Goal: Information Seeking & Learning: Learn about a topic

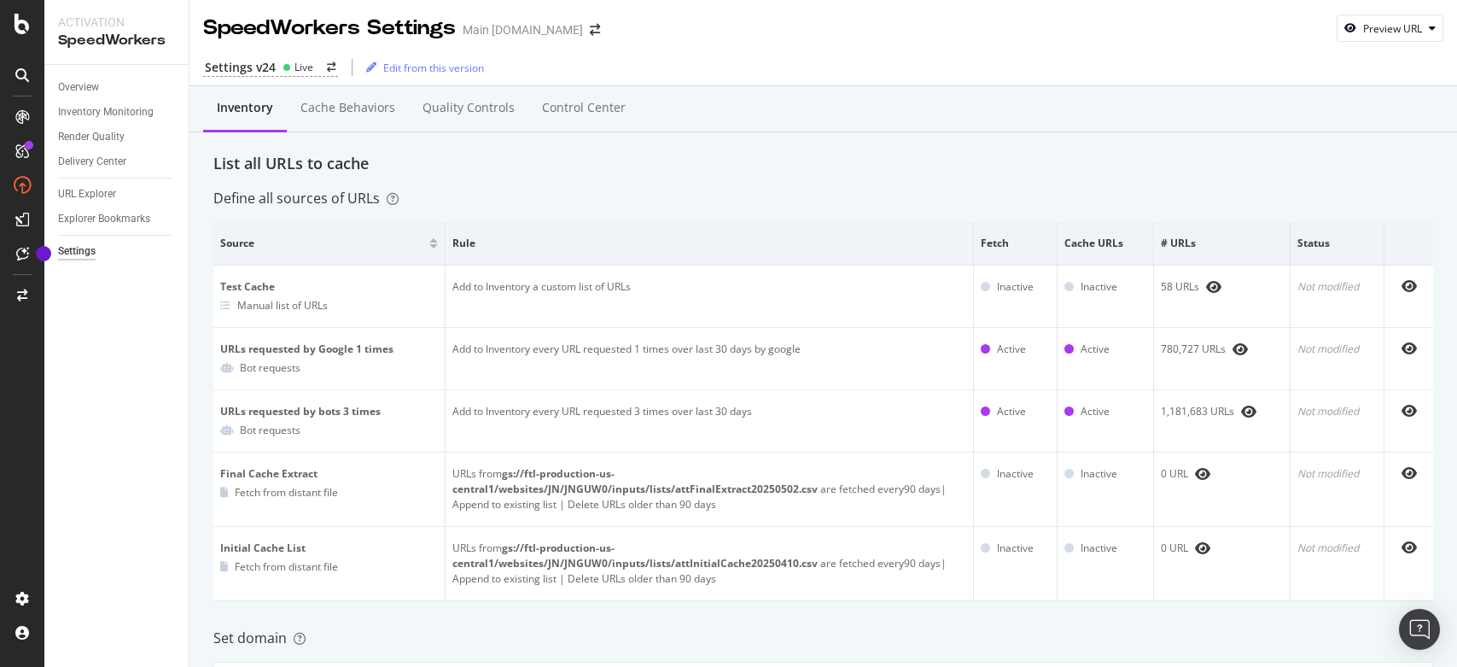
scroll to position [939, 0]
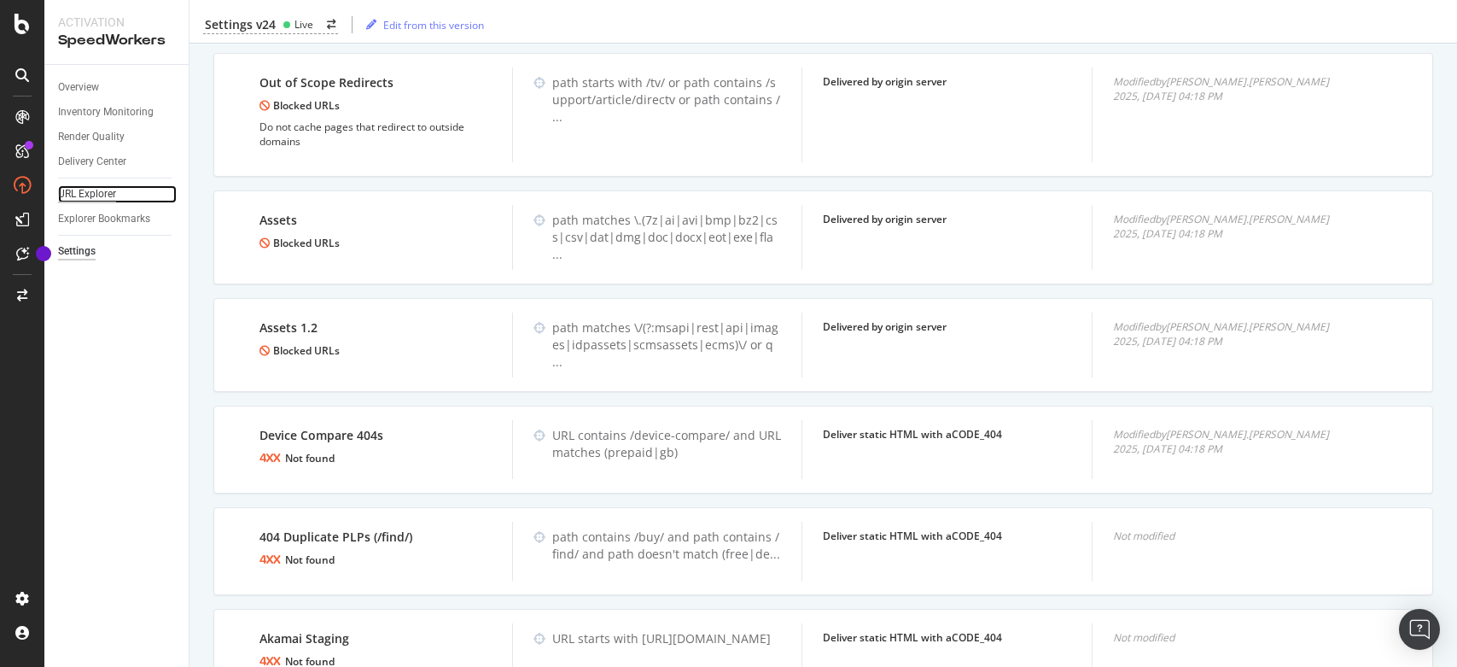
click at [85, 190] on div "URL Explorer" at bounding box center [87, 194] width 58 height 18
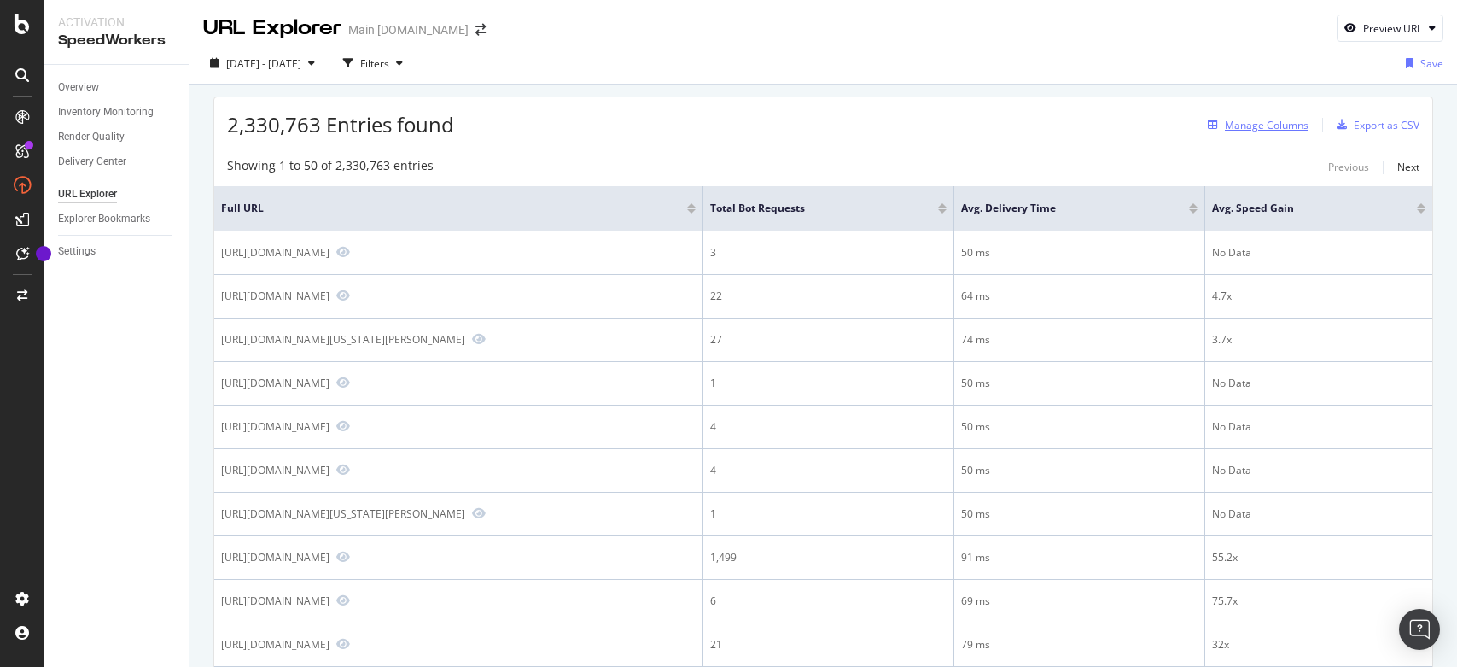
click at [1278, 122] on div "Manage Columns" at bounding box center [1267, 125] width 84 height 15
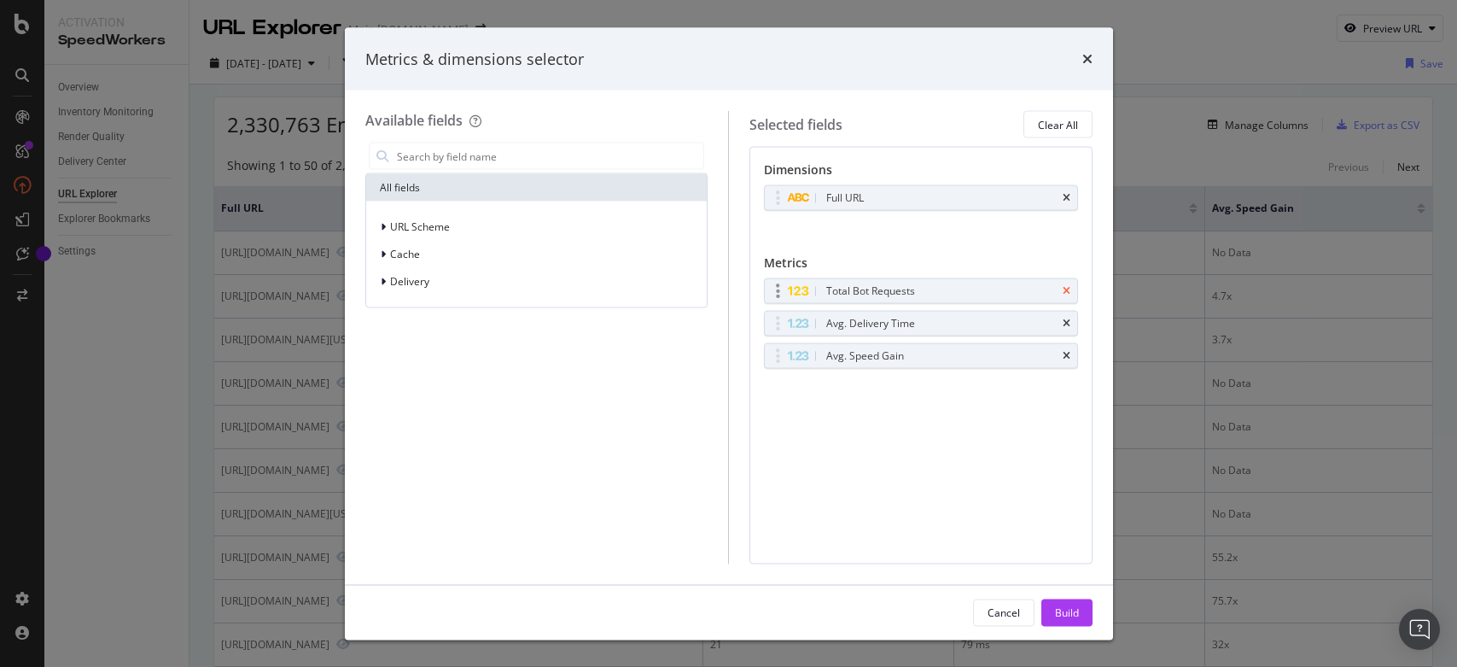
click at [1064, 288] on icon "times" at bounding box center [1067, 291] width 8 height 10
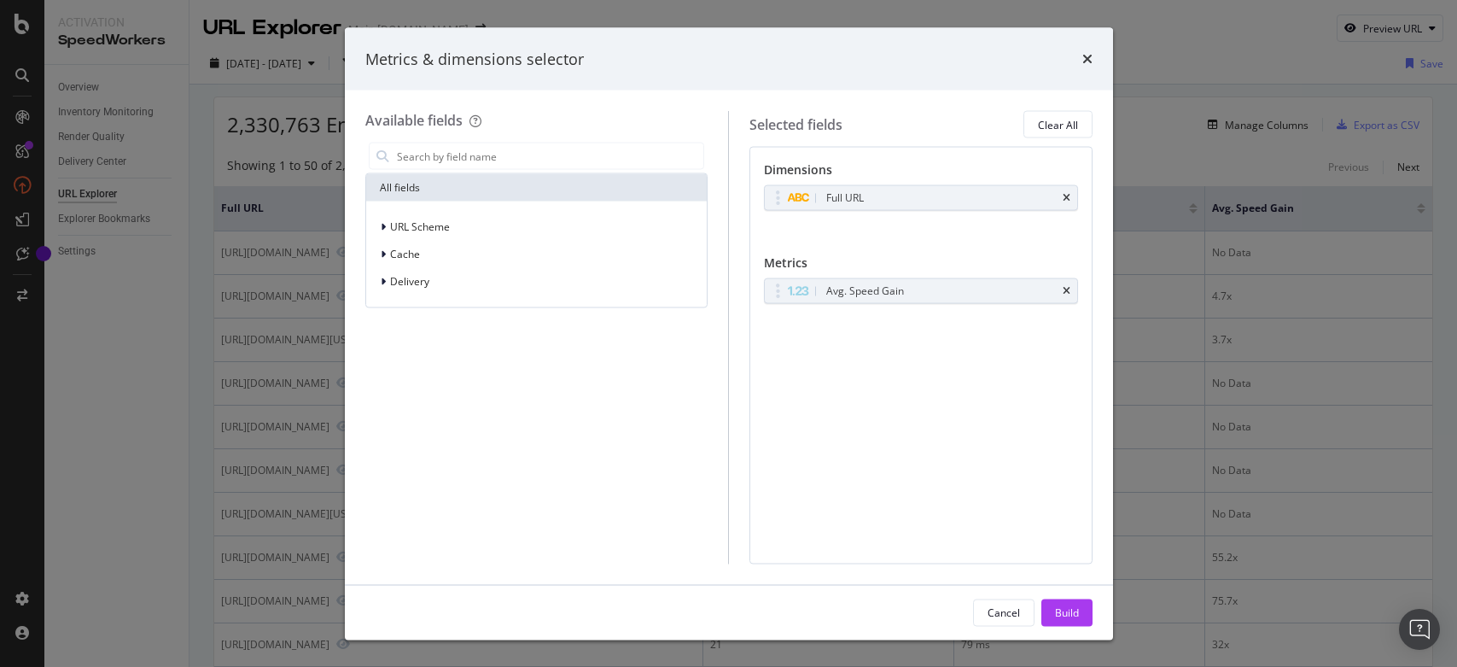
click at [1064, 288] on icon "times" at bounding box center [1067, 291] width 8 height 10
click at [457, 156] on input "modal" at bounding box center [549, 156] width 309 height 26
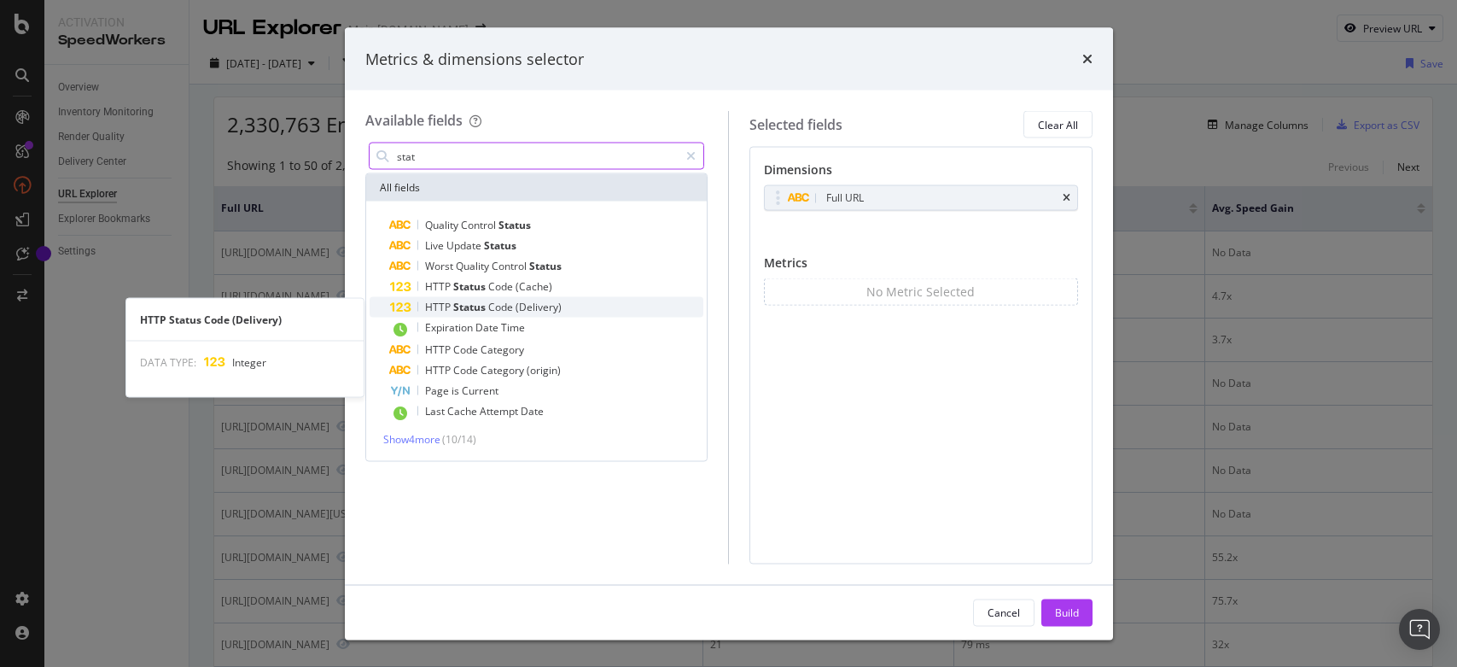
type input "stat"
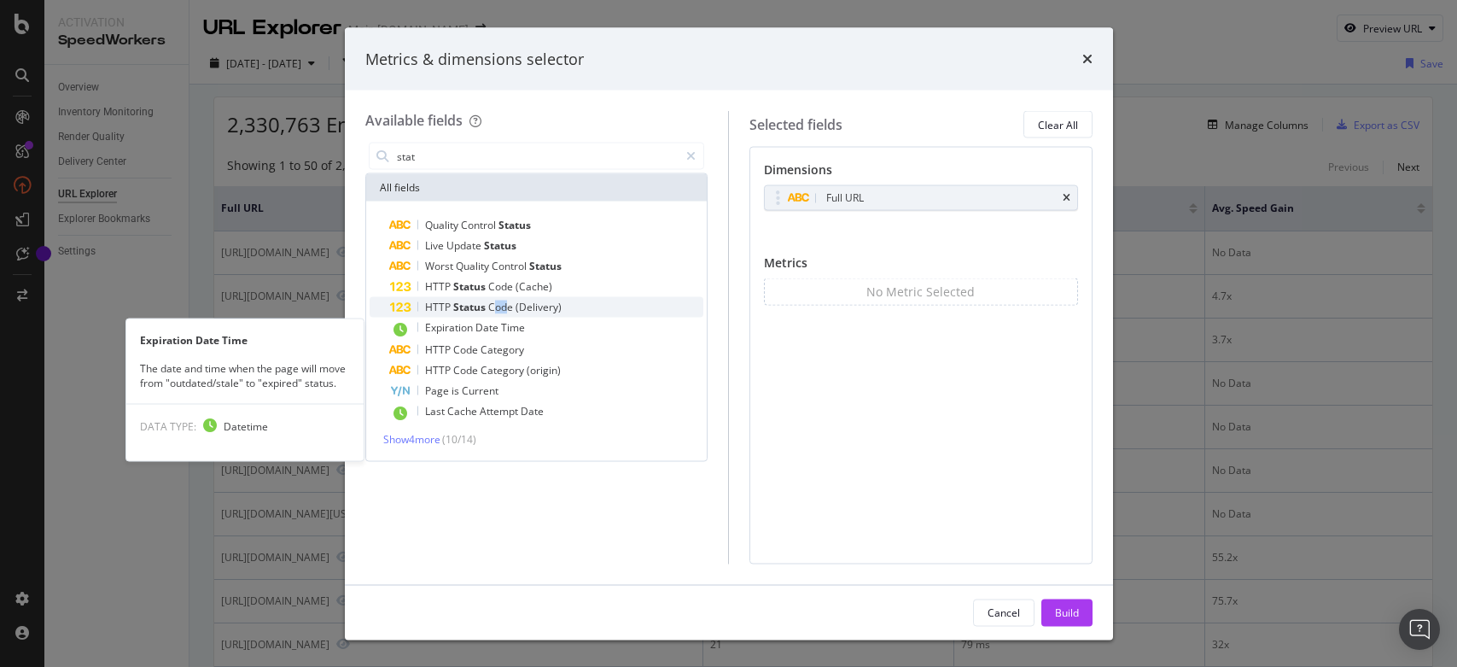
drag, startPoint x: 509, startPoint y: 313, endPoint x: 498, endPoint y: 311, distance: 10.6
click at [498, 311] on span "Code" at bounding box center [501, 307] width 27 height 15
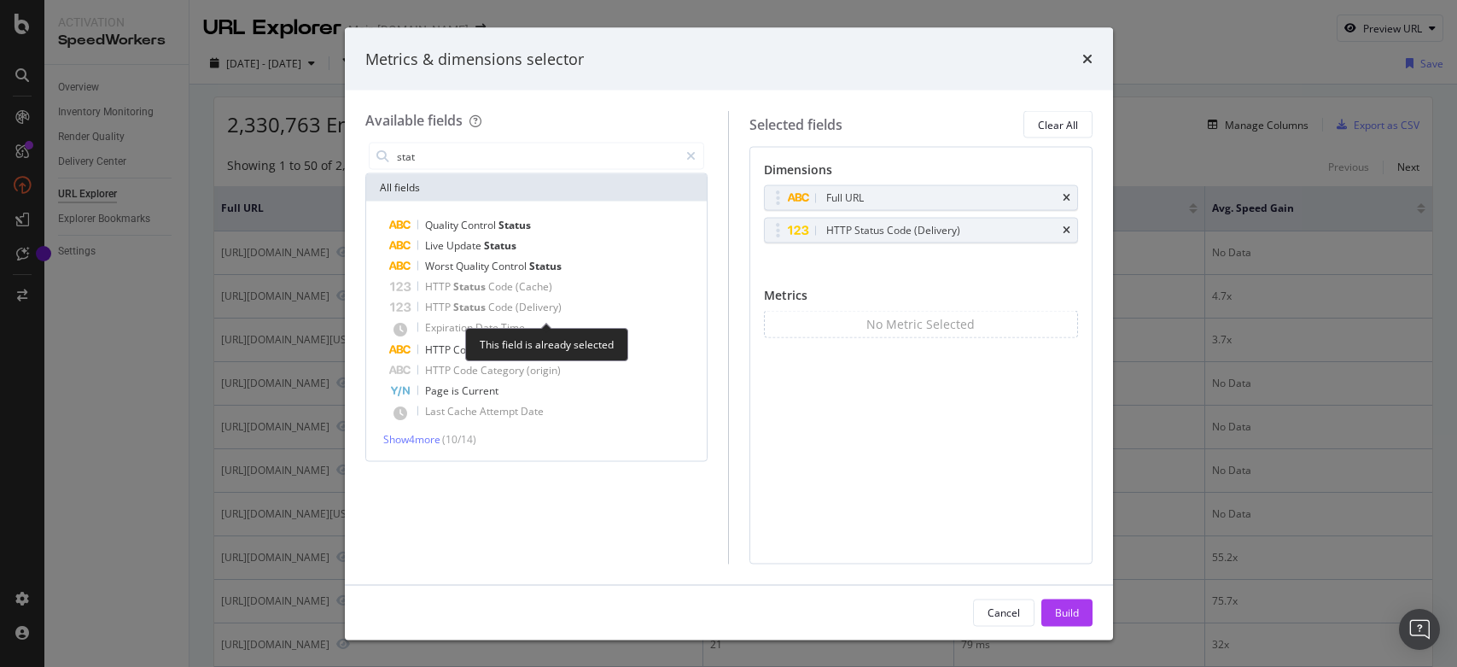
click at [502, 300] on span "Code" at bounding box center [501, 307] width 27 height 15
click at [901, 230] on div "HTTP Status Code (Delivery)" at bounding box center [893, 230] width 134 height 17
click at [789, 232] on icon "modal" at bounding box center [798, 229] width 22 height 11
click at [1074, 616] on div "Build" at bounding box center [1067, 611] width 24 height 15
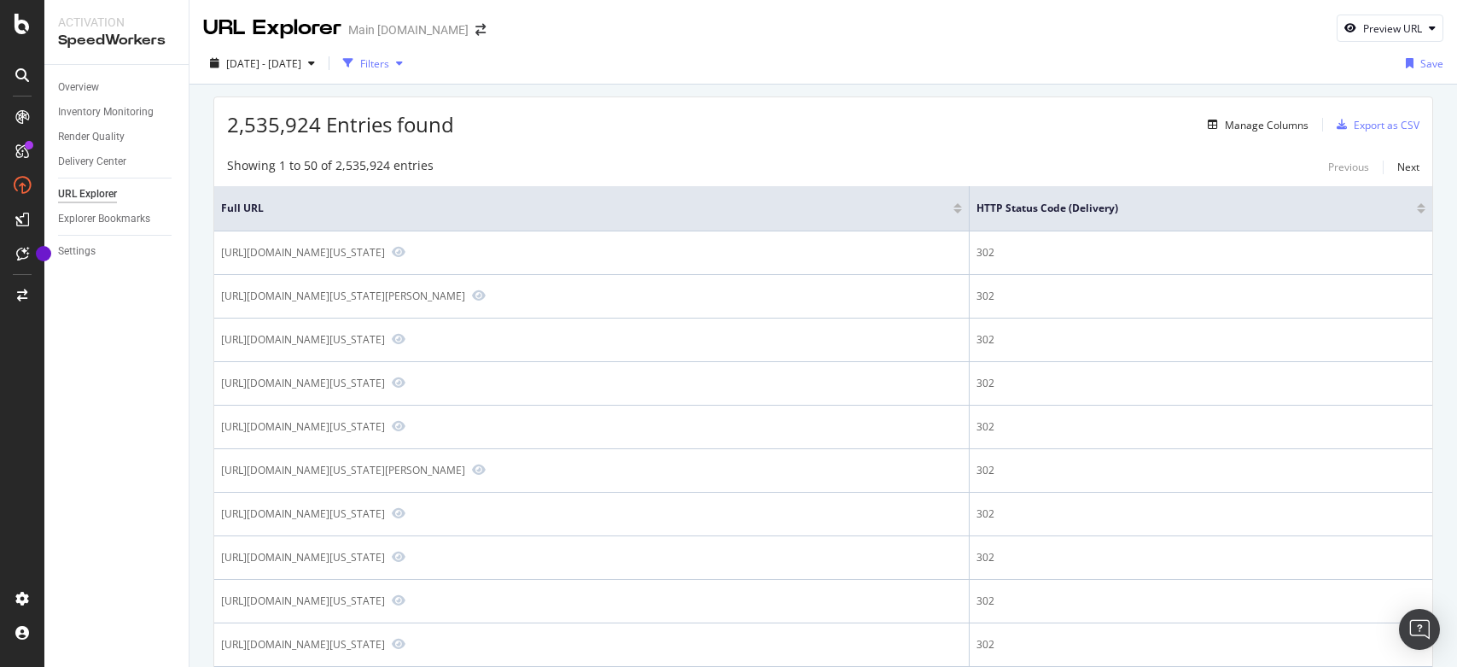
click at [389, 62] on div "Filters" at bounding box center [374, 63] width 29 height 15
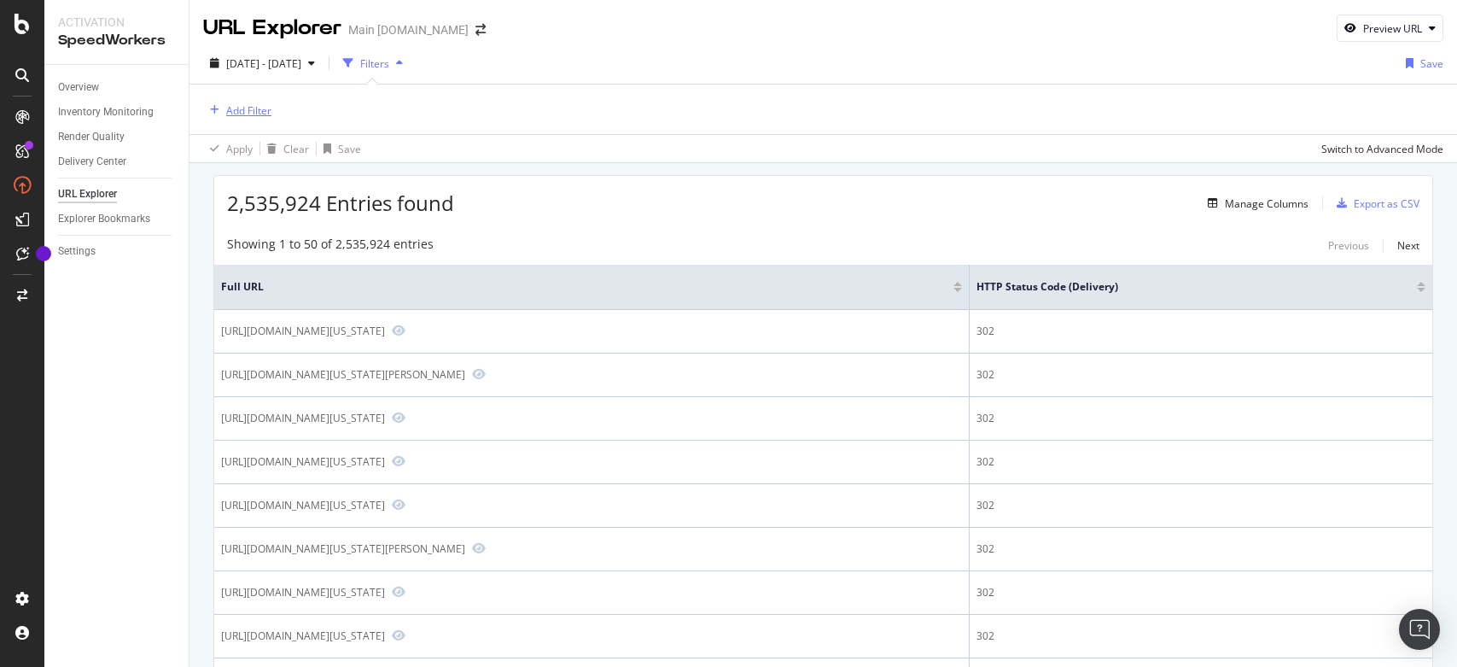
click at [241, 105] on div "Add Filter" at bounding box center [248, 110] width 45 height 15
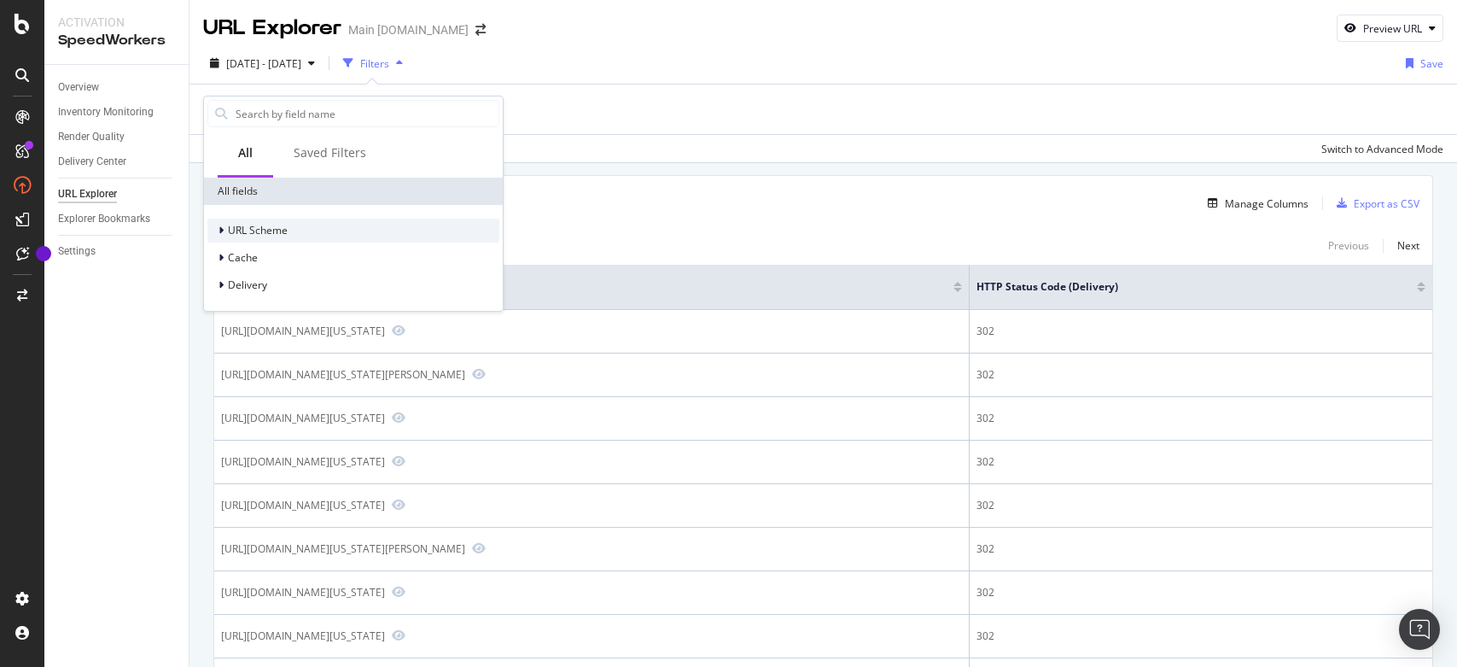
click at [262, 219] on div "URL Scheme Cache Delivery" at bounding box center [353, 258] width 299 height 106
click at [246, 218] on div "URL Scheme Cache Delivery" at bounding box center [353, 258] width 299 height 106
click at [248, 231] on span "URL Scheme" at bounding box center [258, 230] width 60 height 15
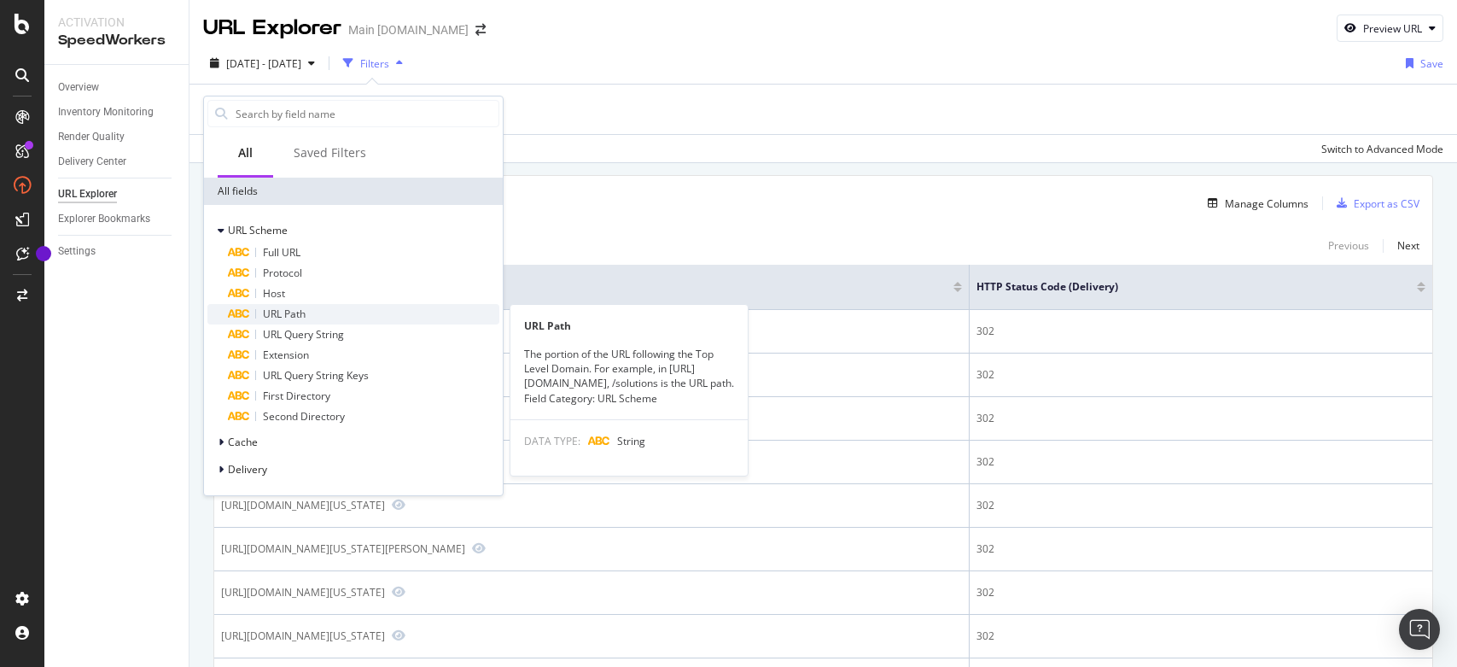
click at [310, 309] on div "URL Path" at bounding box center [363, 314] width 271 height 20
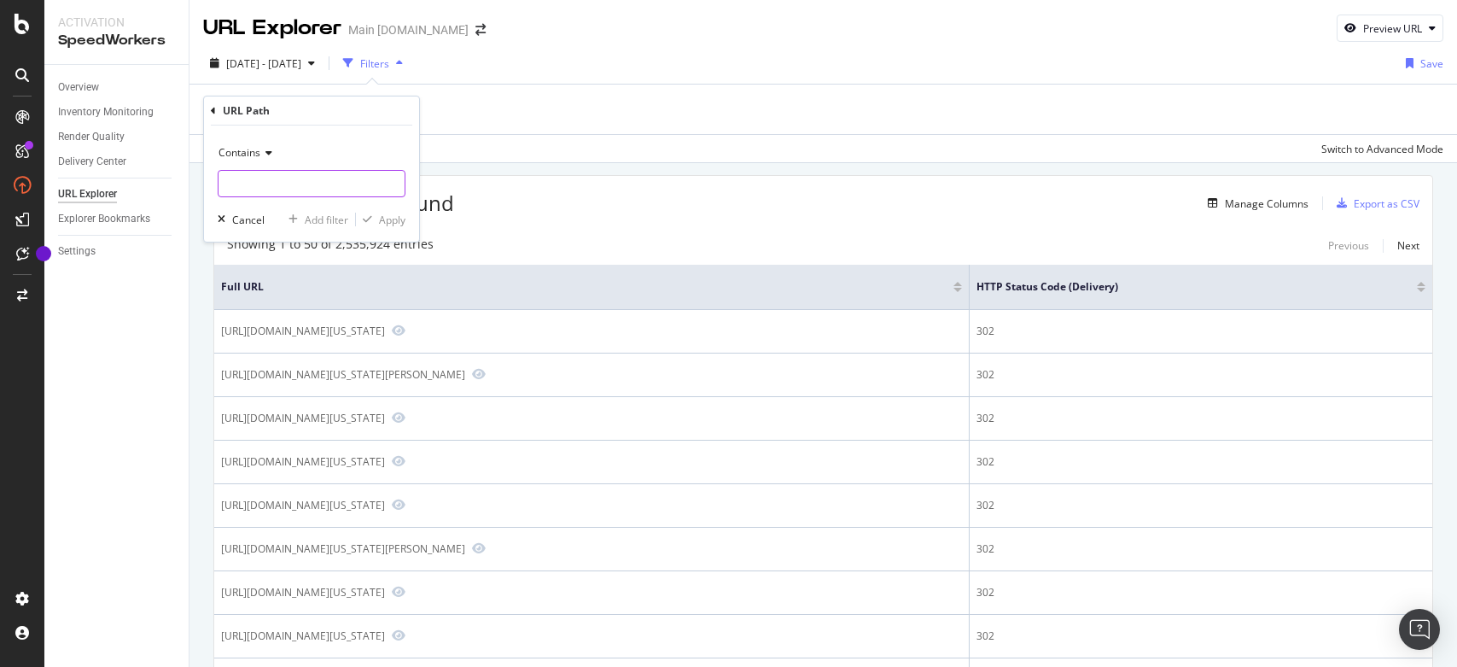
click at [265, 175] on input "text" at bounding box center [311, 183] width 186 height 27
type input "/device-compare/"
click at [388, 223] on div "Apply" at bounding box center [392, 220] width 26 height 15
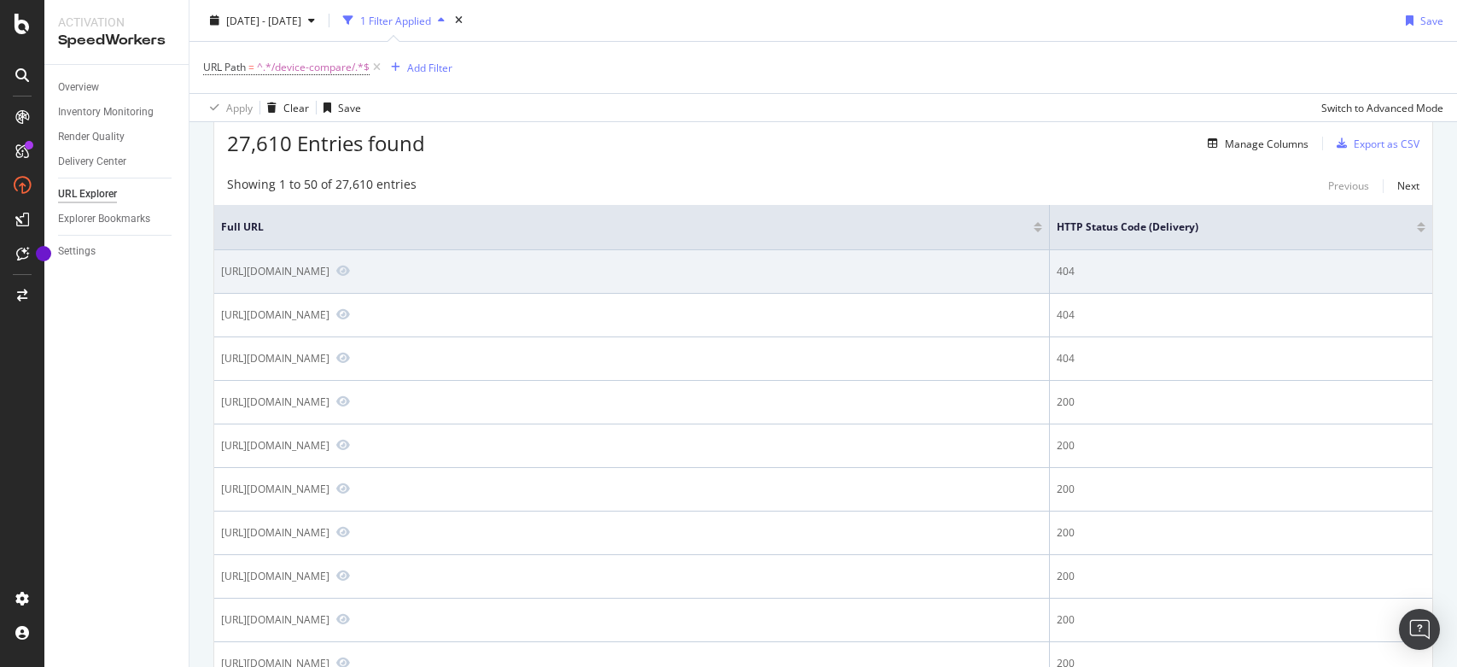
scroll to position [85, 0]
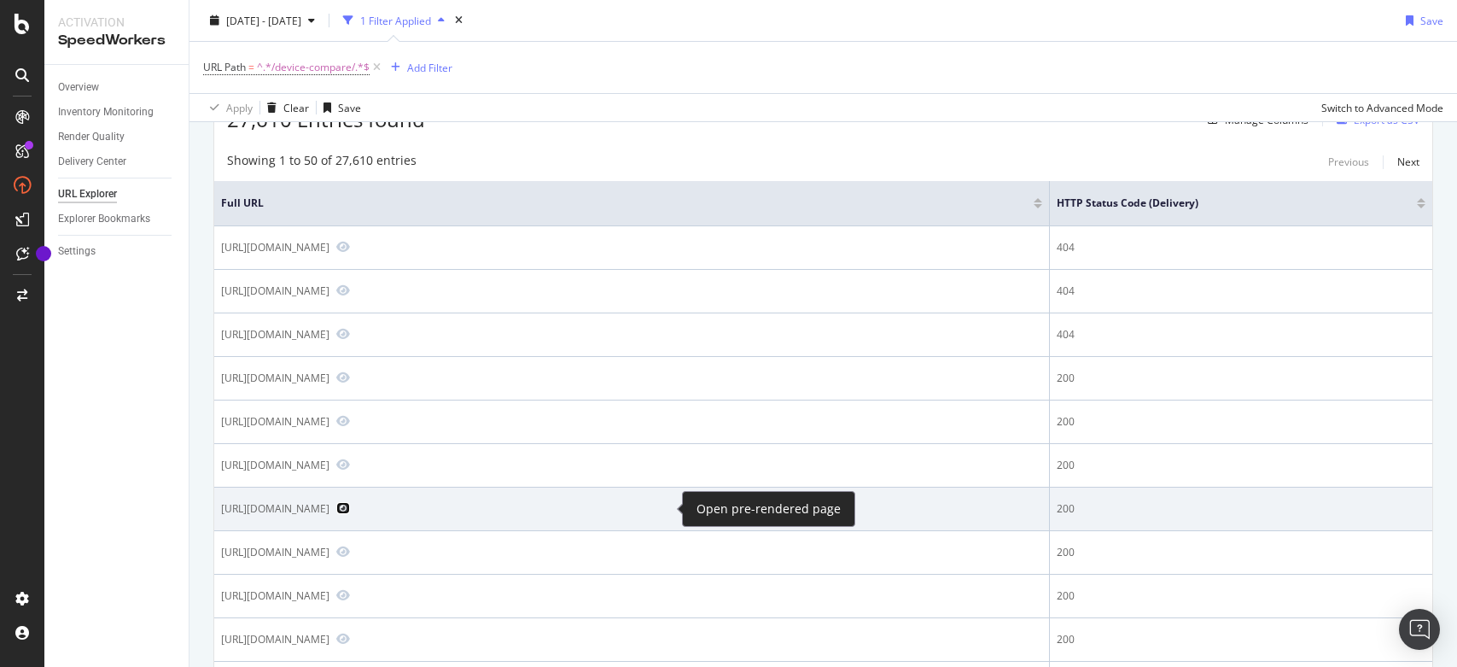
click at [350, 504] on icon "Preview https://www.att.com/device-compare/apple-iphone-13-128gb-pink-vs-motoro…" at bounding box center [343, 508] width 14 height 12
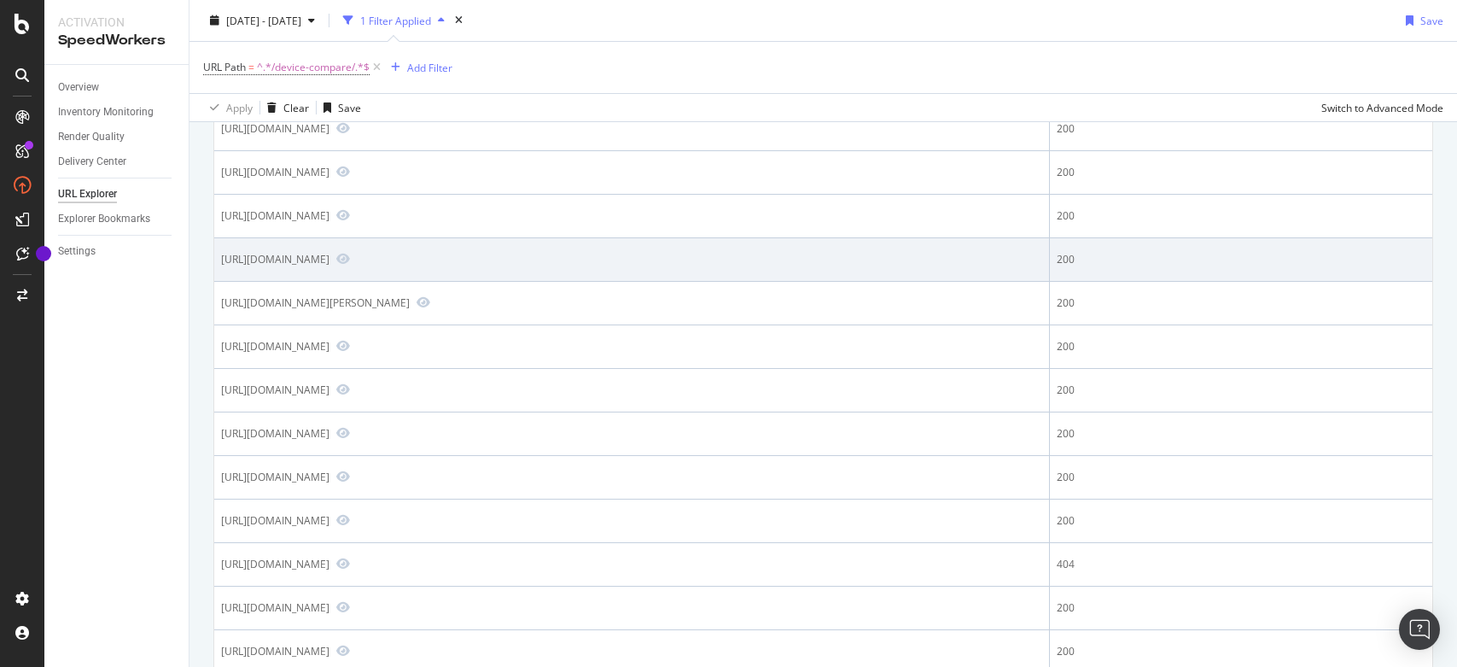
scroll to position [597, 0]
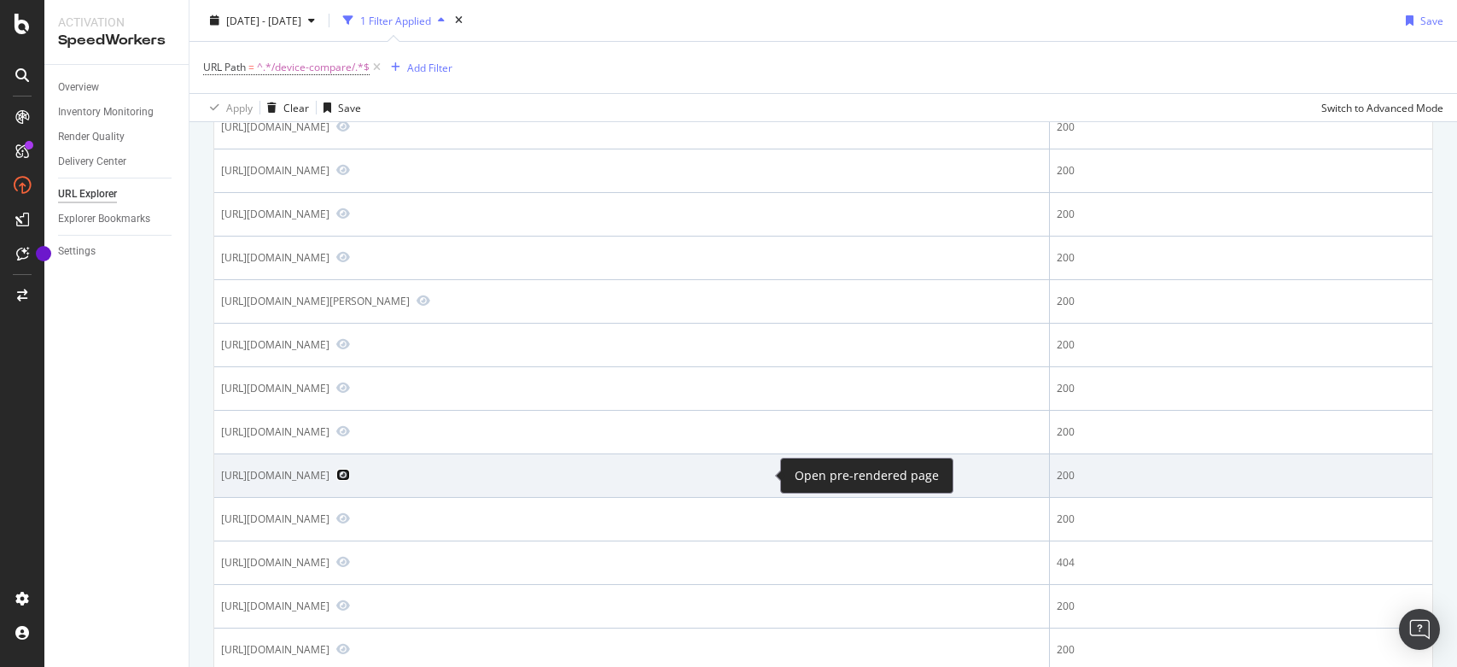
click at [350, 474] on icon "Preview https://www.att.com/device-compare/apple-ipad-air-13-inch-2024-vs-apple…" at bounding box center [343, 475] width 14 height 12
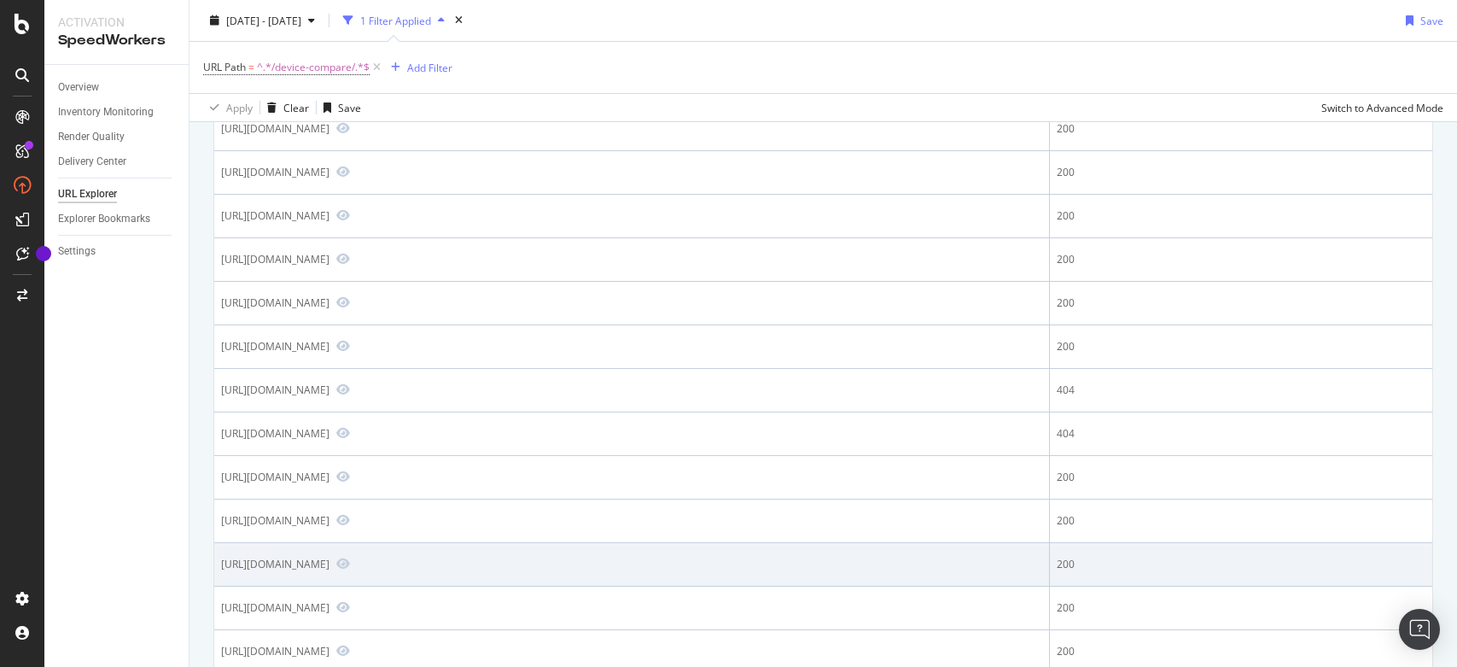
scroll to position [1621, 0]
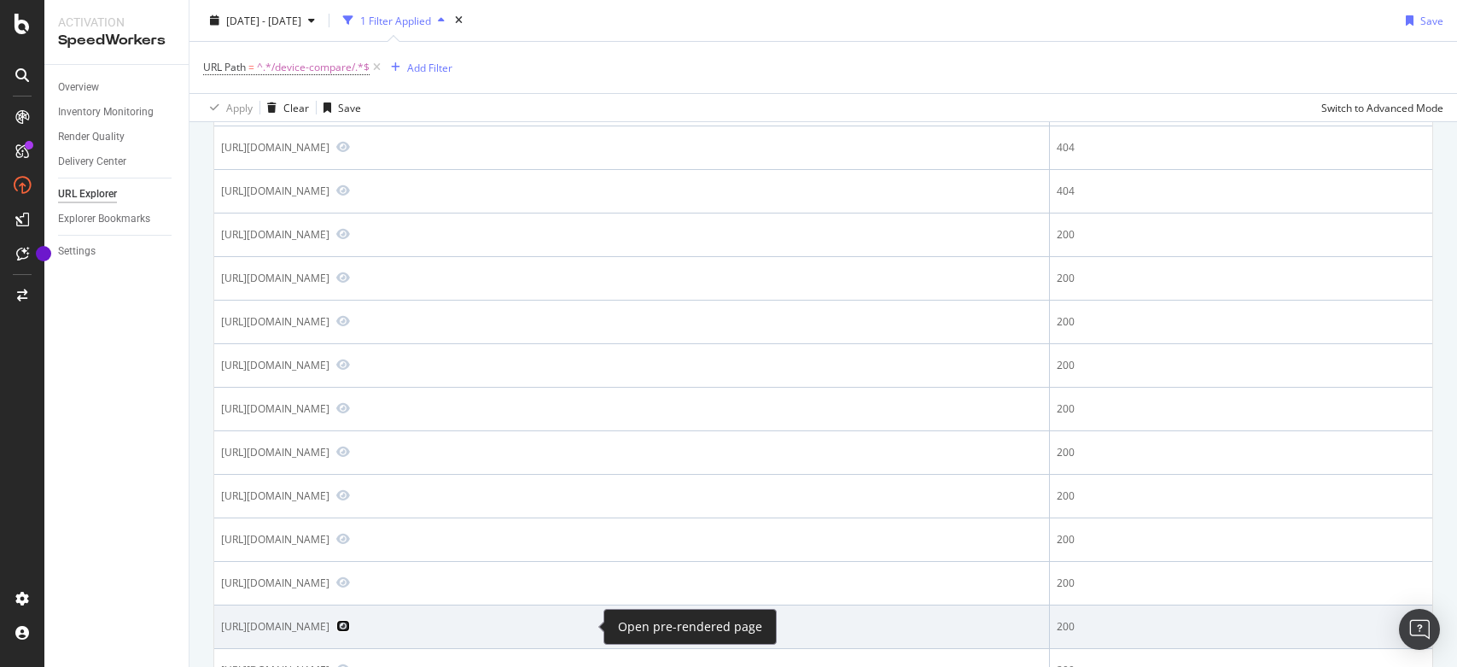
click at [350, 630] on icon "Preview https://www.att.com/device-compare/sonim-xp10-vs-google-pixel-9-pro-xl/" at bounding box center [343, 626] width 14 height 12
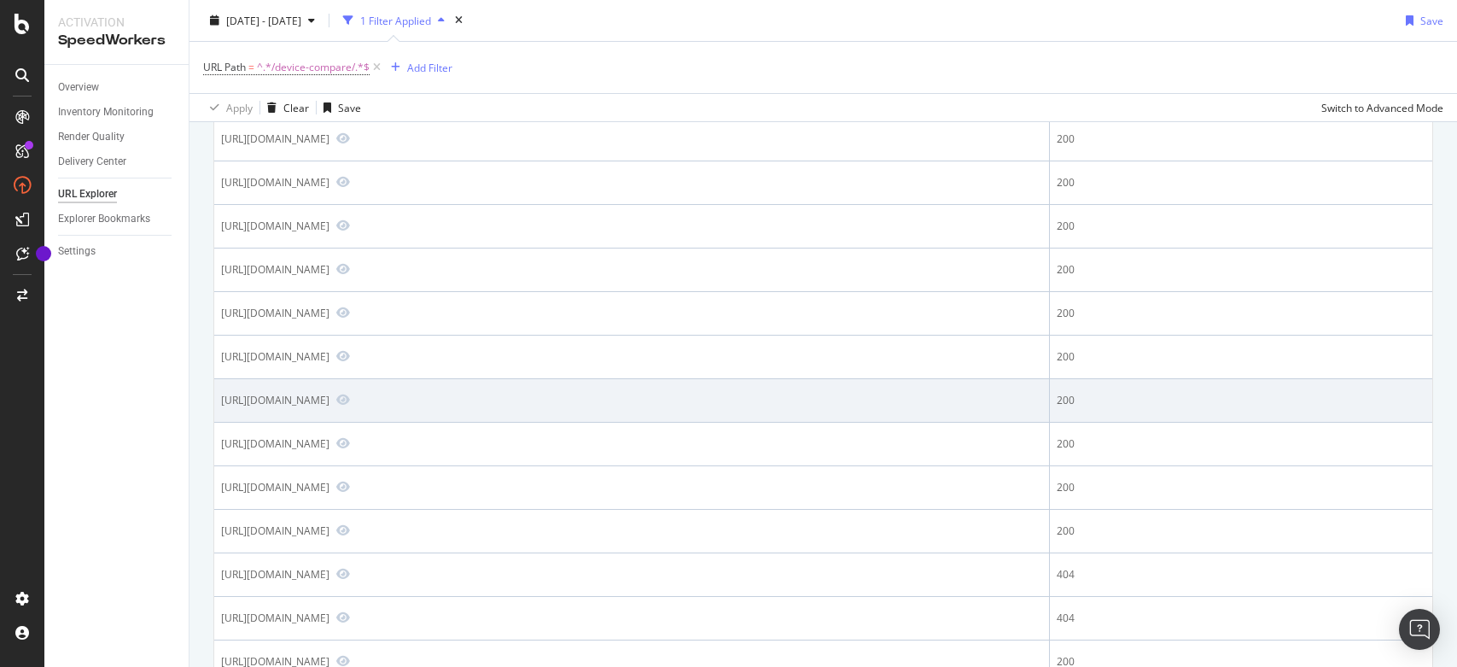
scroll to position [853, 0]
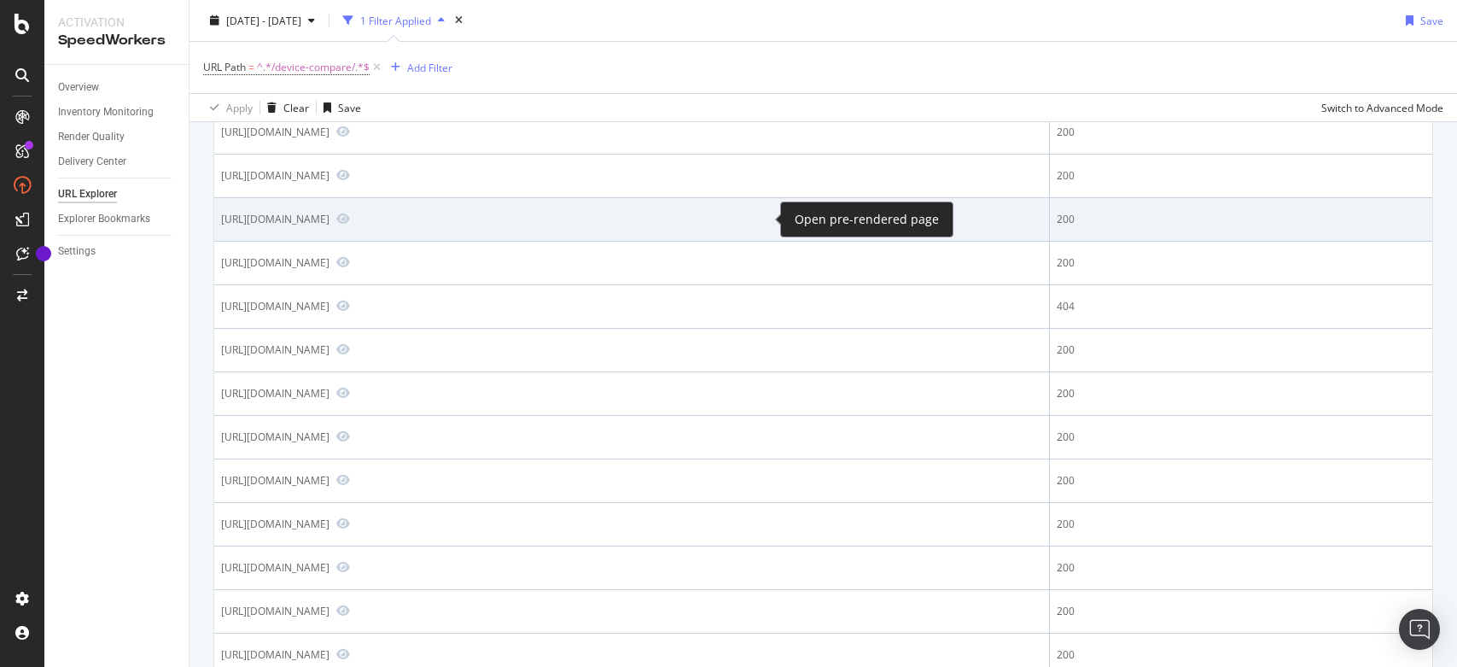
click at [350, 217] on span at bounding box center [339, 219] width 20 height 15
click at [350, 215] on icon "Preview https://www.att.com/device-compare/apple-ipad-air-13-inch-2024-vs-apple…" at bounding box center [343, 219] width 14 height 12
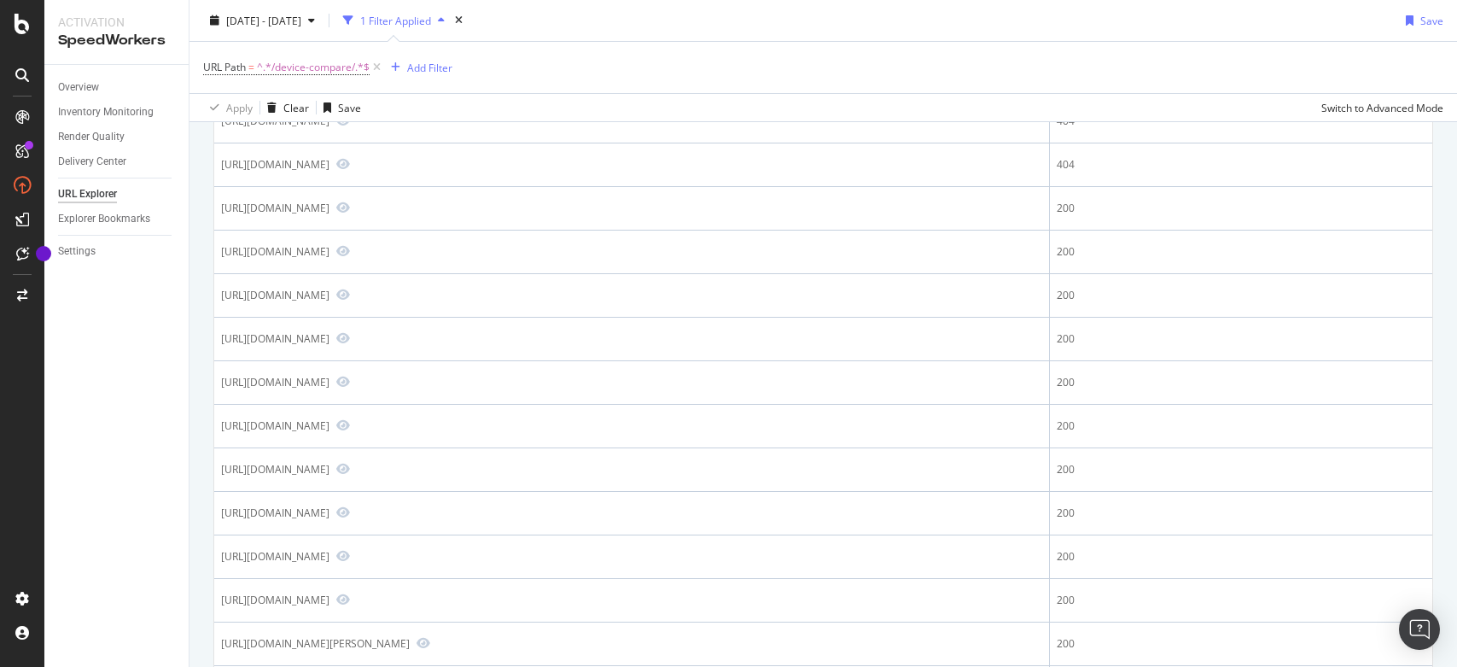
scroll to position [42, 0]
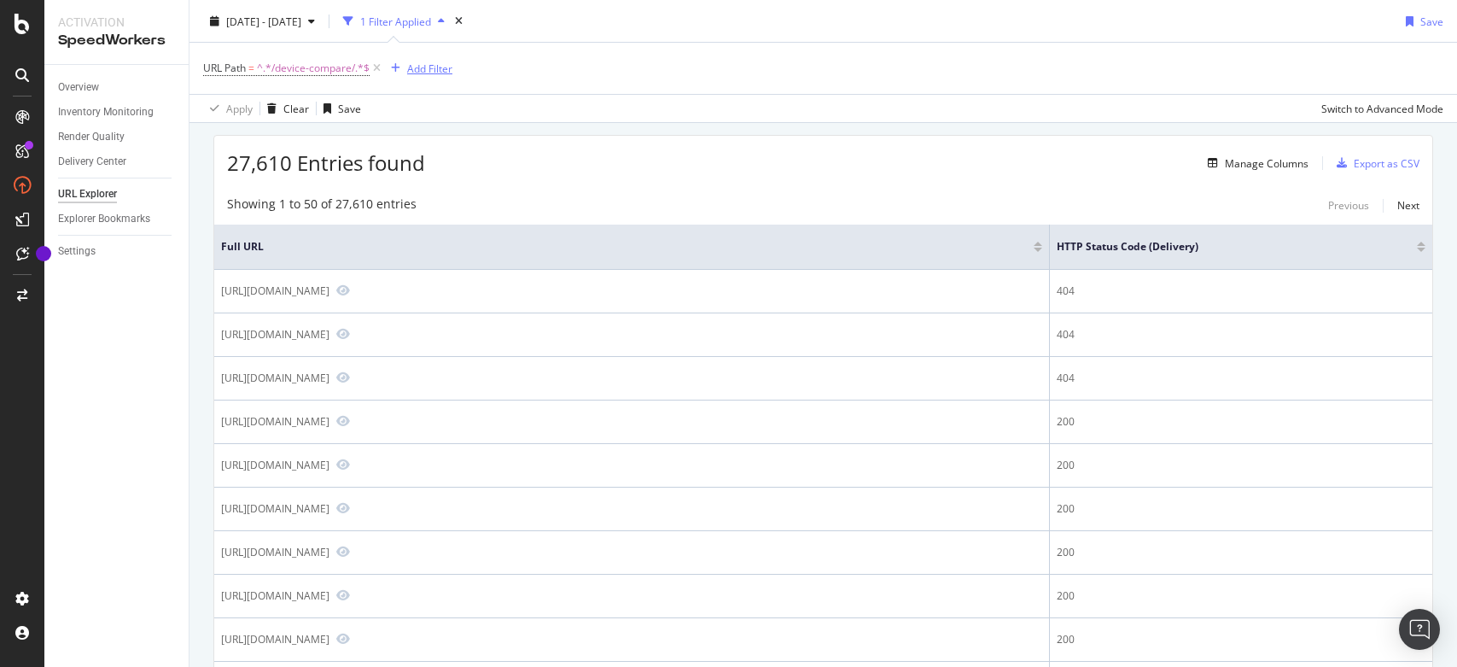
click at [409, 72] on div "Add Filter" at bounding box center [429, 68] width 45 height 15
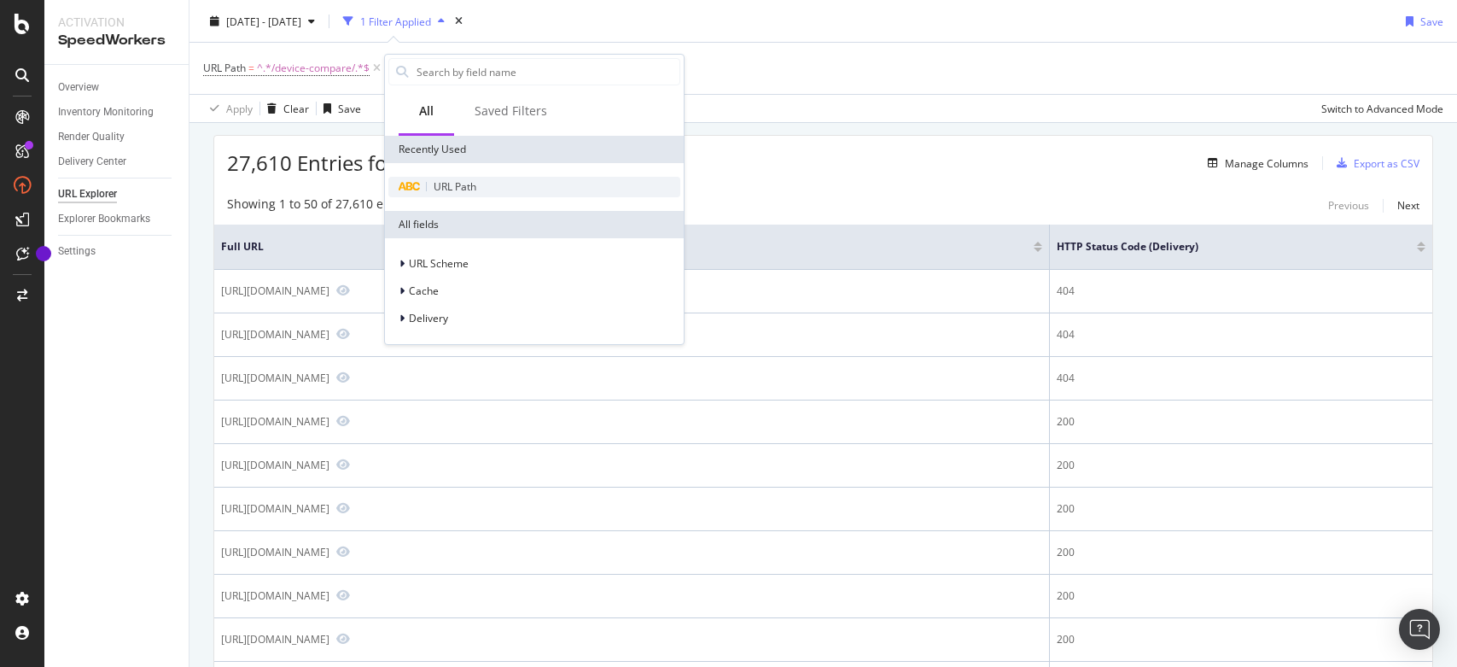
click at [451, 180] on span "URL Path" at bounding box center [455, 186] width 43 height 15
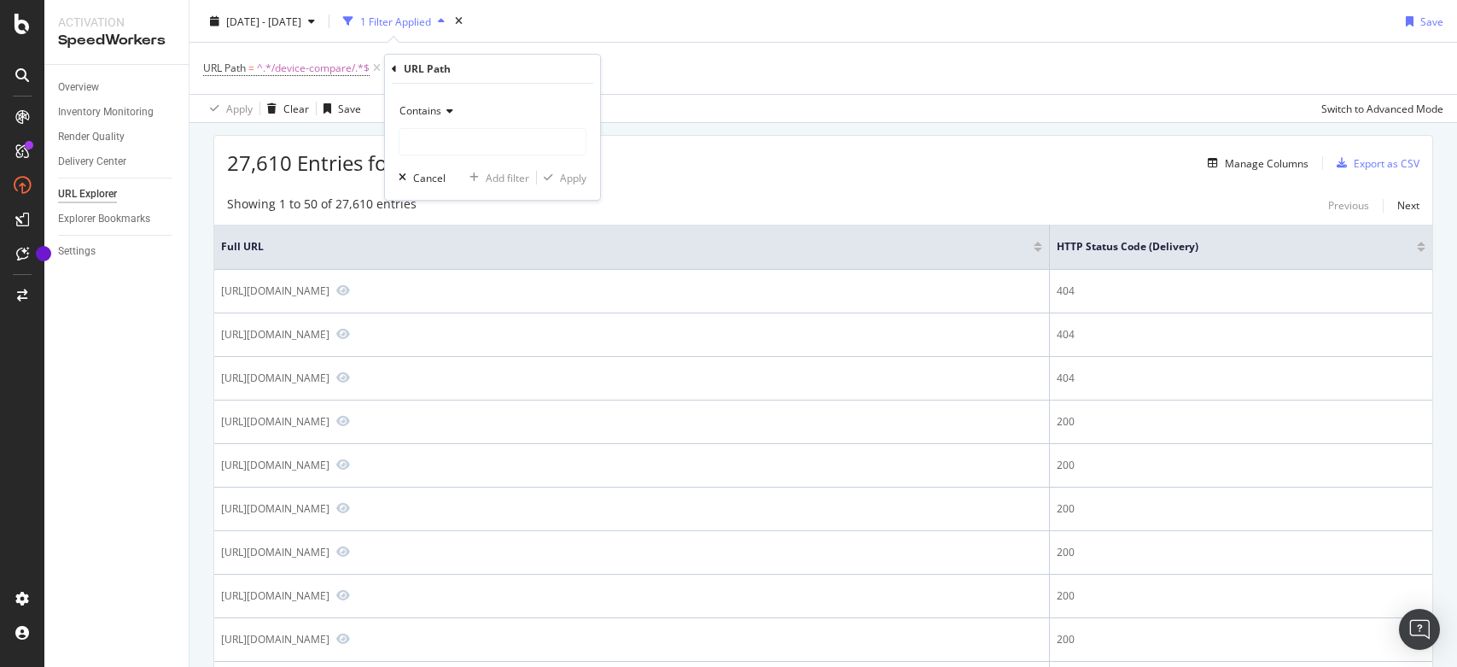
click at [443, 110] on icon at bounding box center [447, 111] width 12 height 10
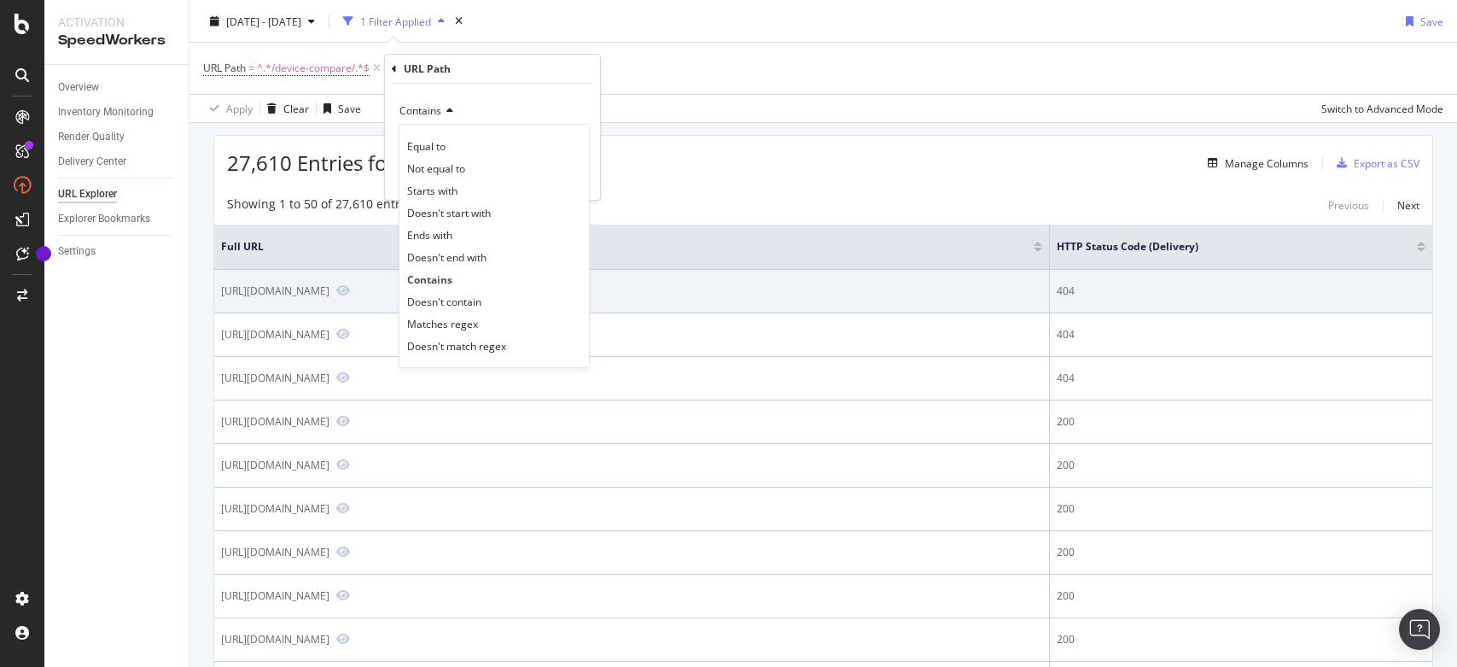
click at [467, 294] on div "Doesn't contain" at bounding box center [494, 301] width 183 height 22
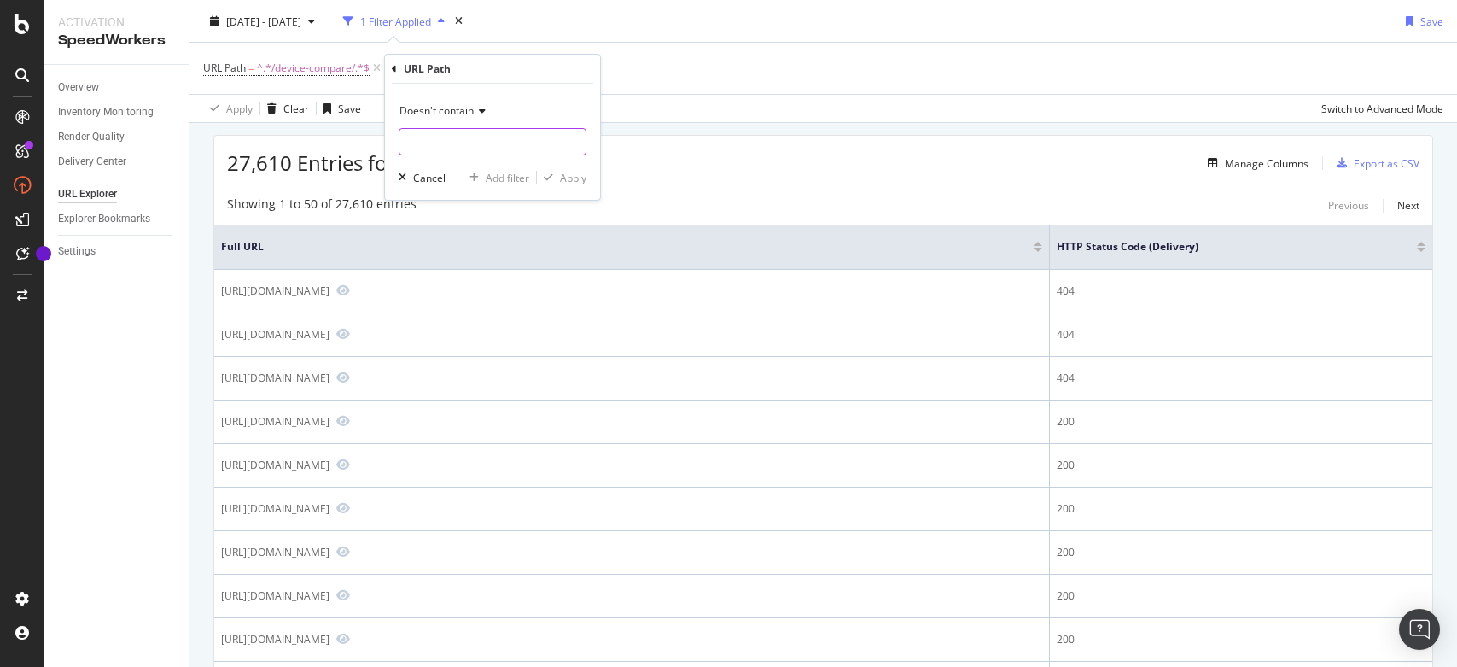
click at [462, 145] on input "text" at bounding box center [492, 141] width 186 height 27
type input "gb"
click at [568, 177] on div "Apply" at bounding box center [573, 178] width 26 height 15
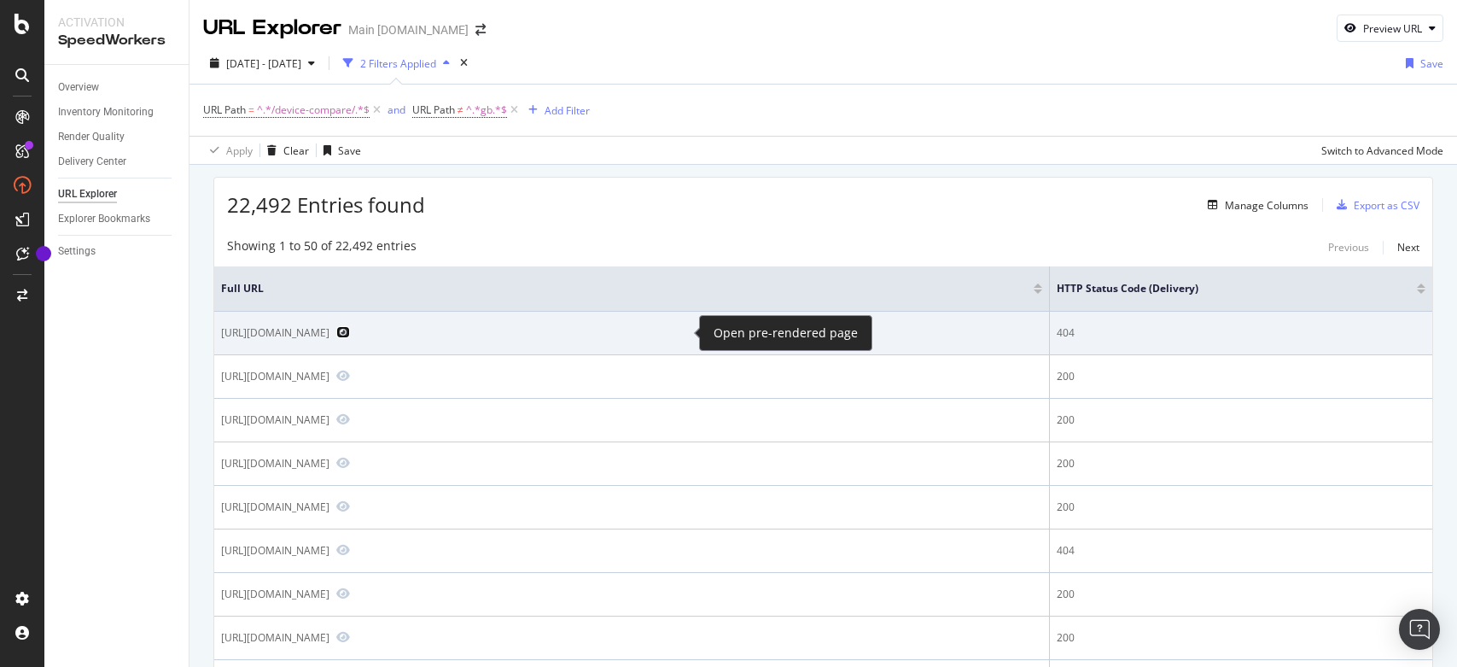
click at [350, 332] on icon "Preview https://www.att.com/es-us/device-compare/sonim-xp3plus-vs-apple-iphone-…" at bounding box center [343, 332] width 14 height 12
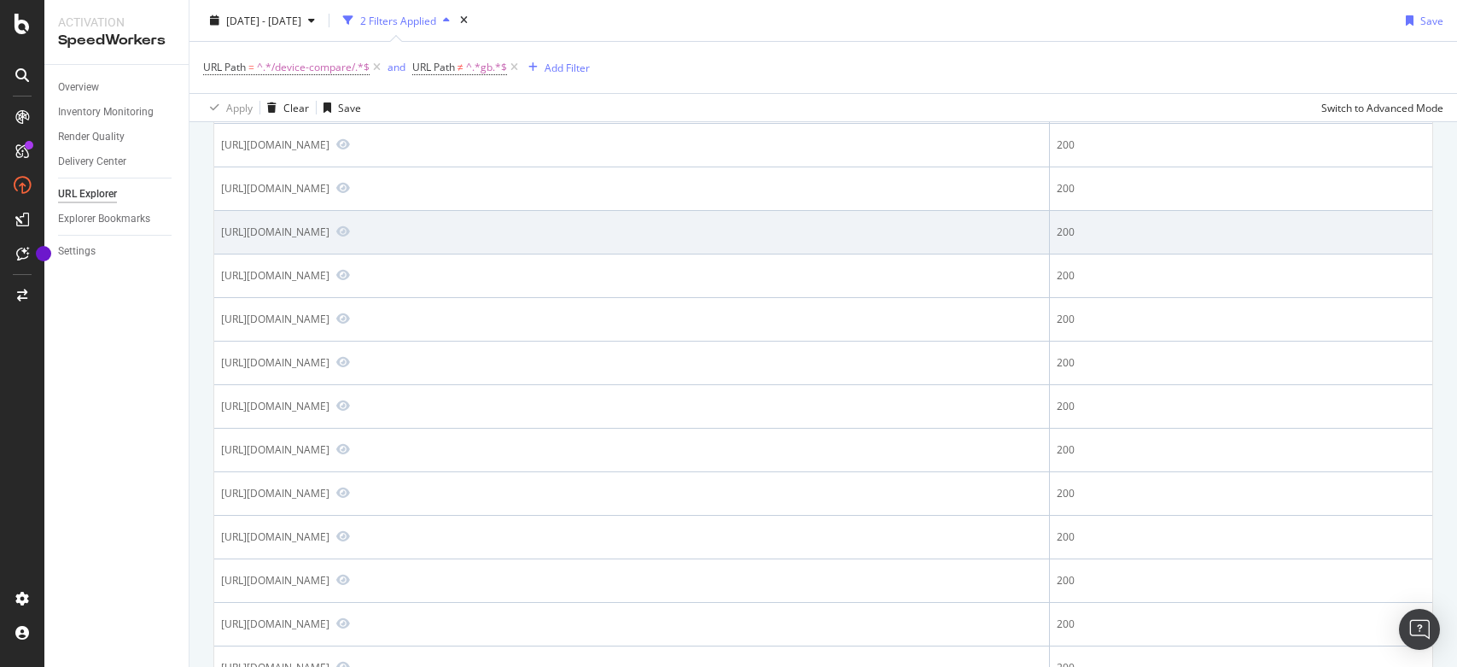
scroll to position [1280, 0]
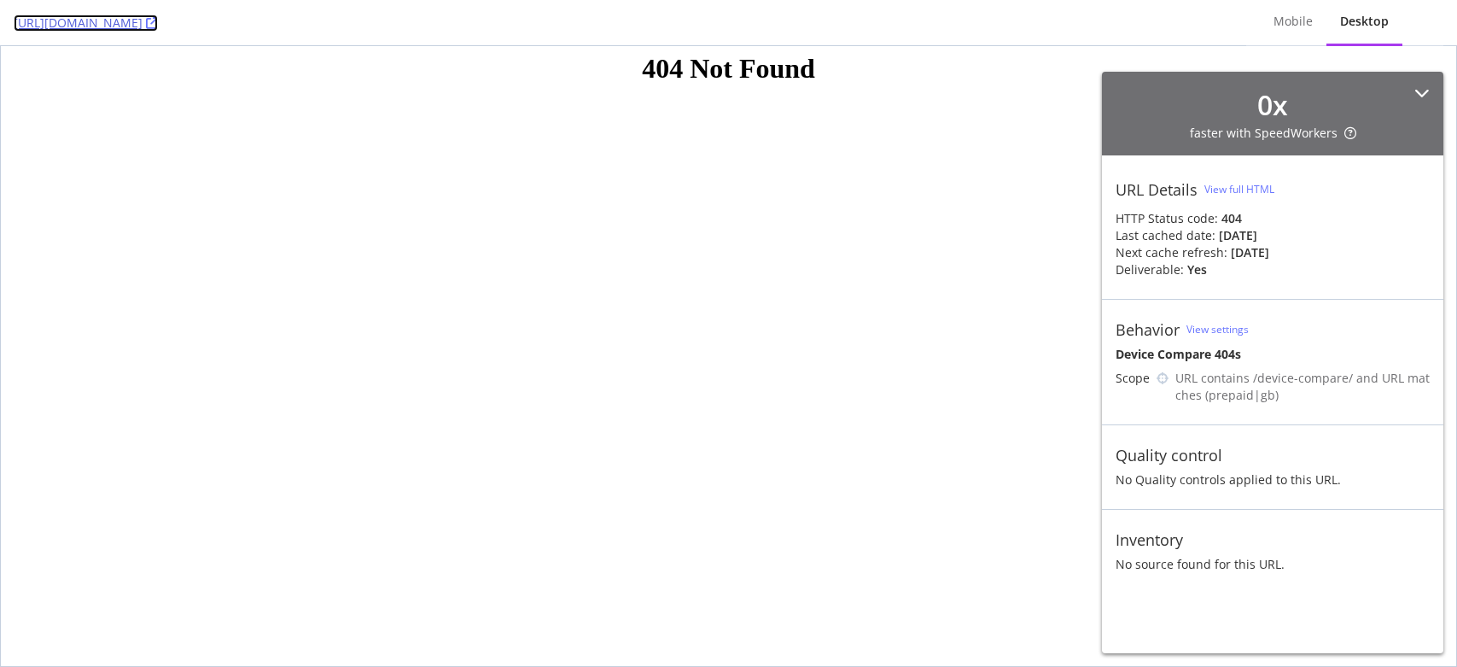
click at [158, 20] on link "https://www.att.com/device-compare/apple-iphone-13-128gb-pink-vs-motorola-edge-…" at bounding box center [86, 23] width 144 height 17
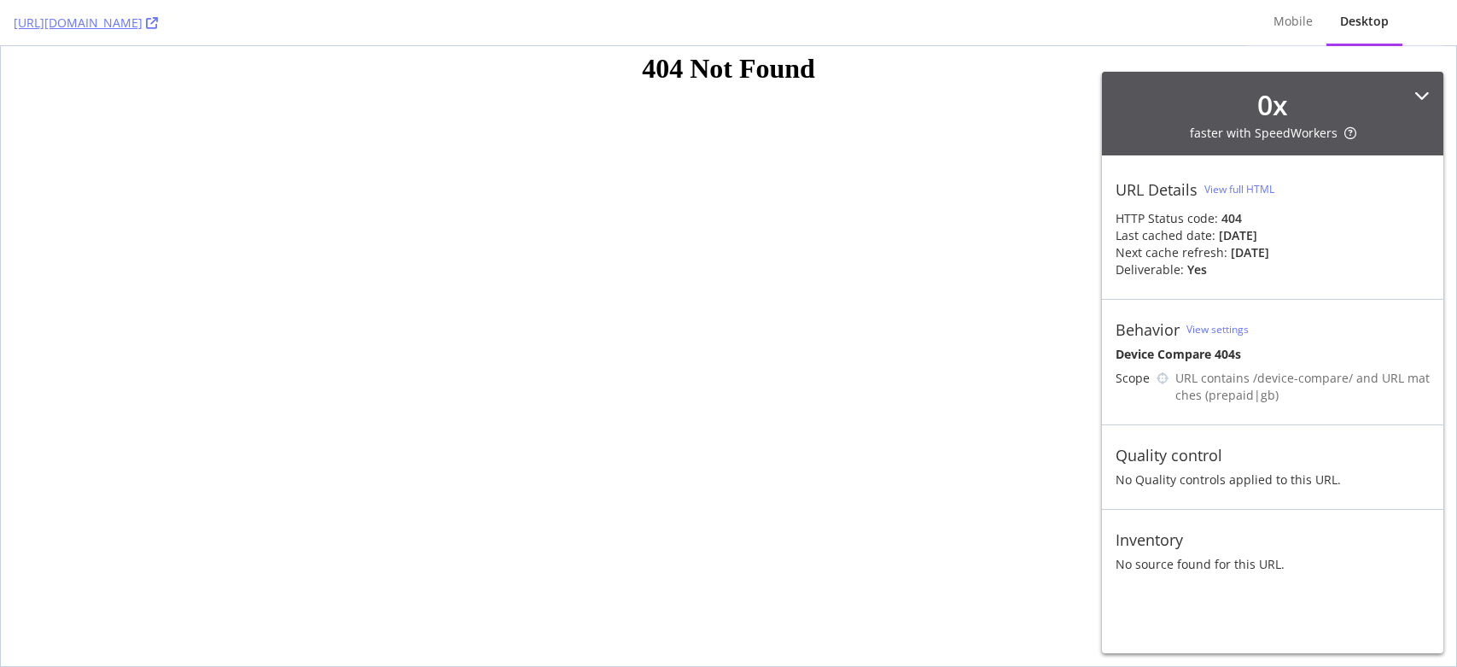
click at [1413, 88] on div "0 x faster with SpeedWorkers" at bounding box center [1272, 114] width 341 height 84
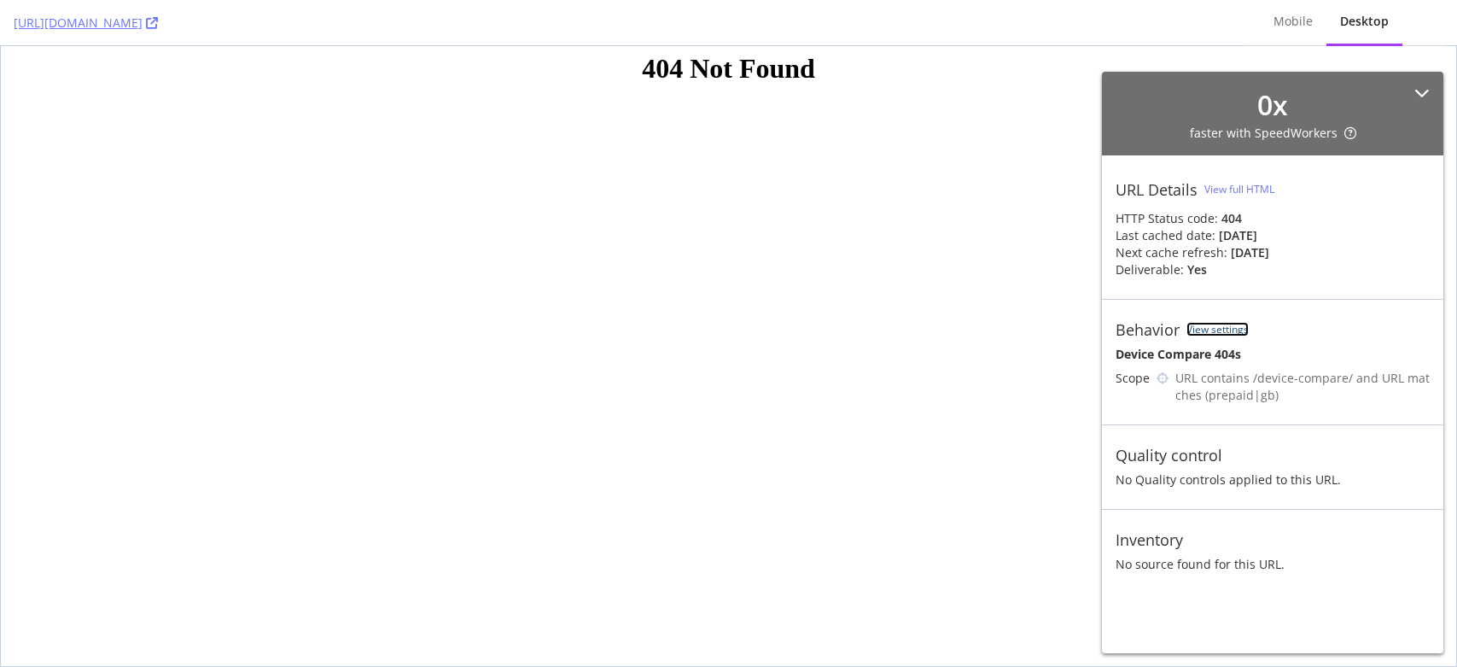
click at [1221, 329] on link "View settings" at bounding box center [1217, 329] width 62 height 15
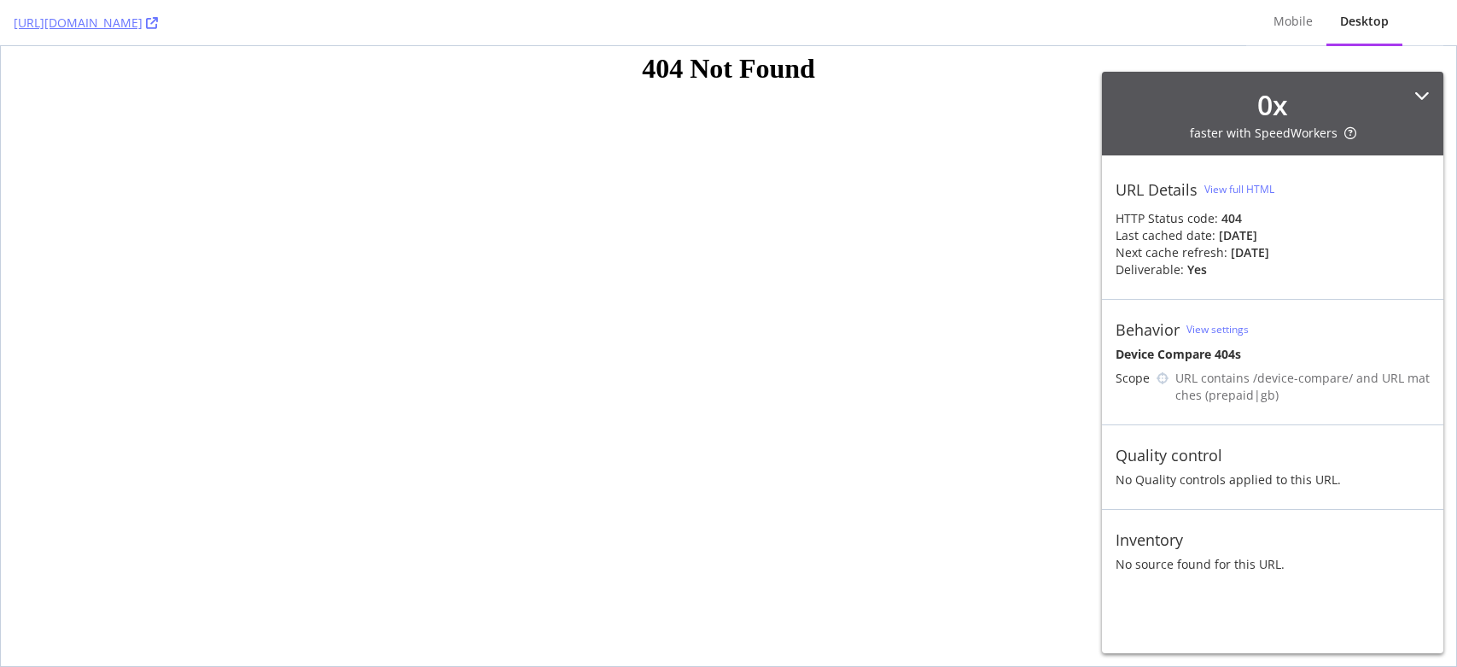
click at [1424, 102] on icon at bounding box center [1421, 95] width 15 height 15
